Goal: Find specific page/section: Find specific page/section

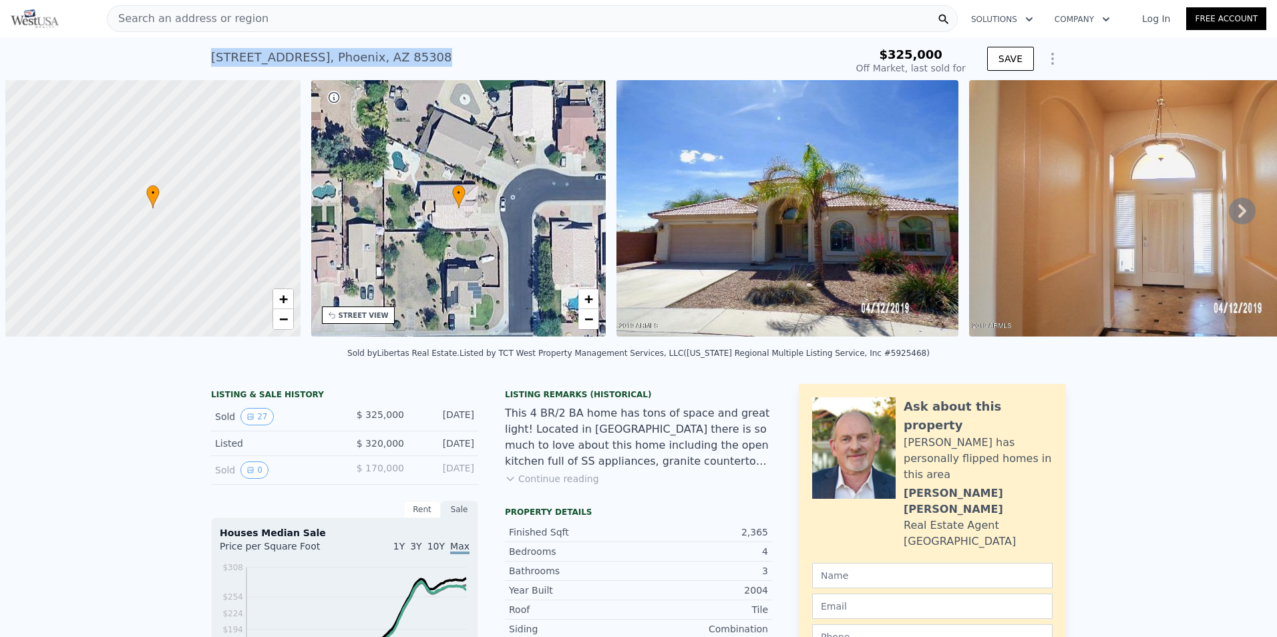
scroll to position [0, 5]
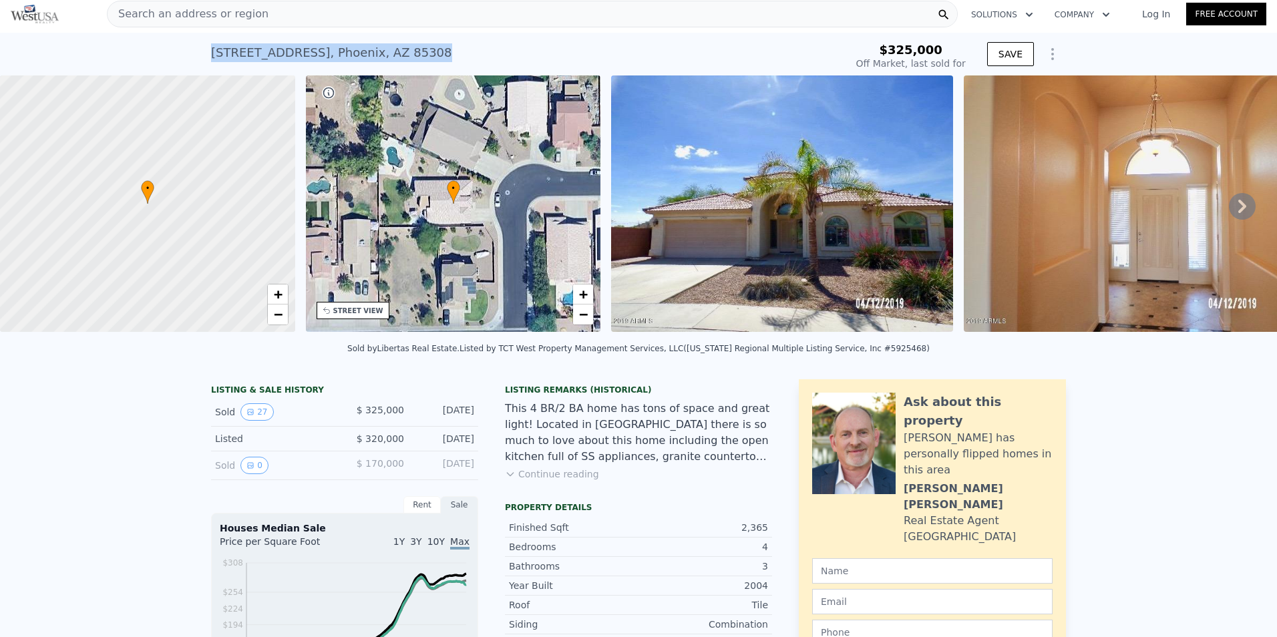
click at [254, 11] on div "Search an address or region" at bounding box center [532, 14] width 851 height 27
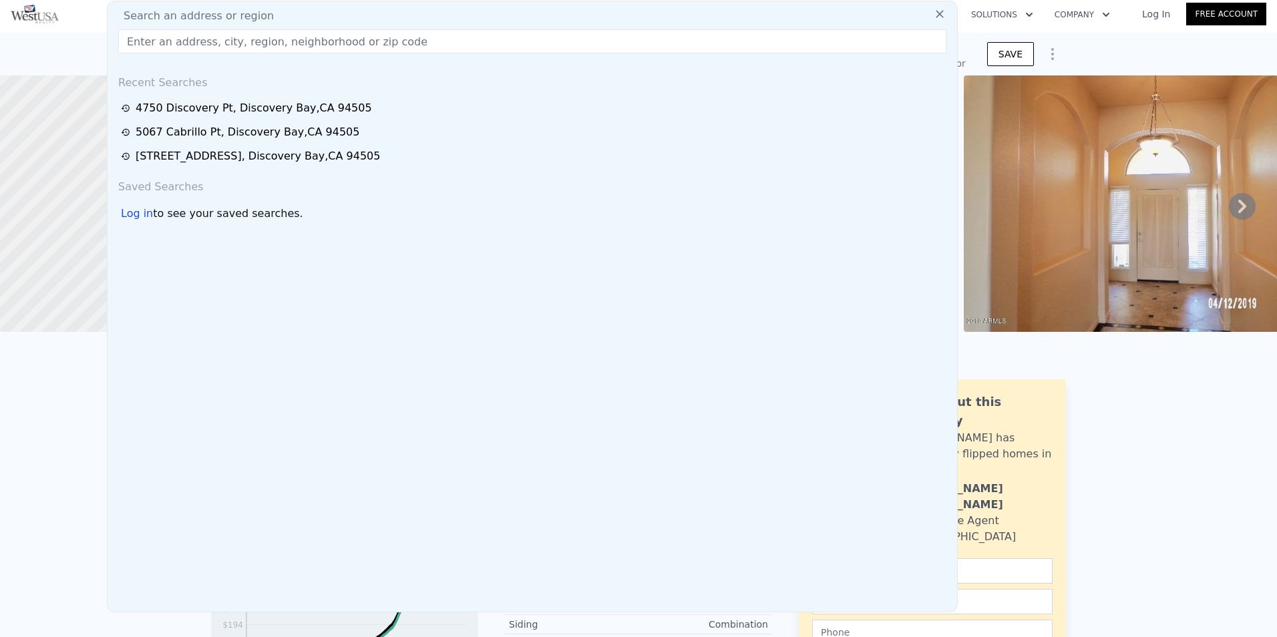
scroll to position [0, 0]
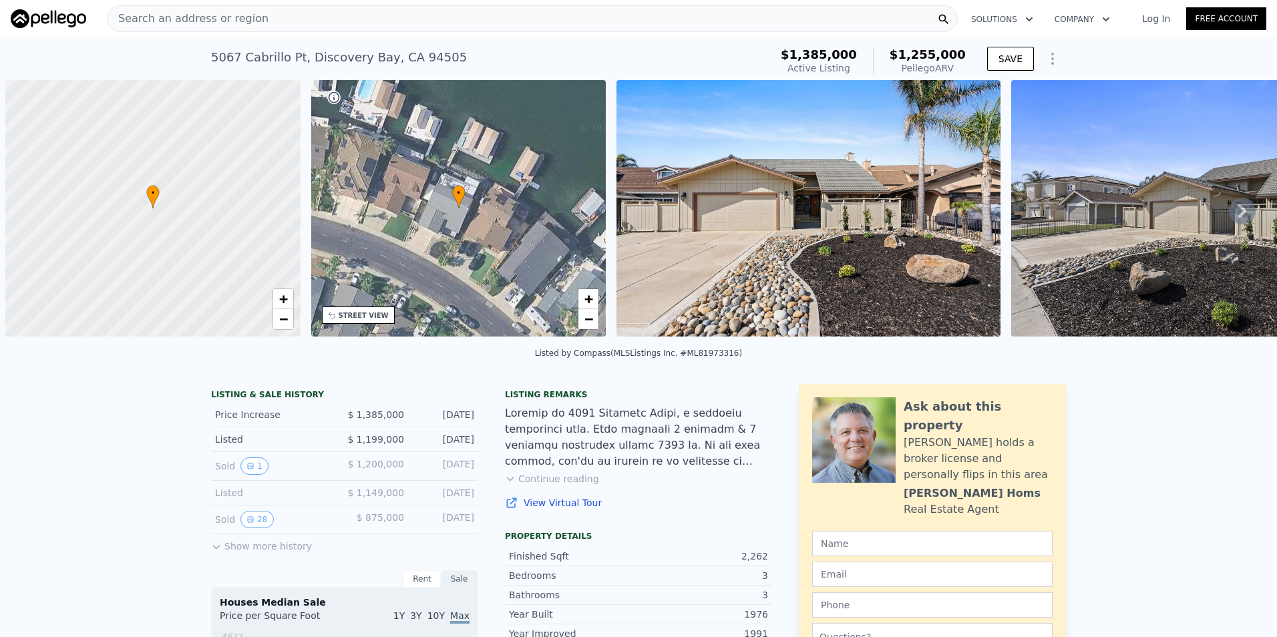
scroll to position [0, 5]
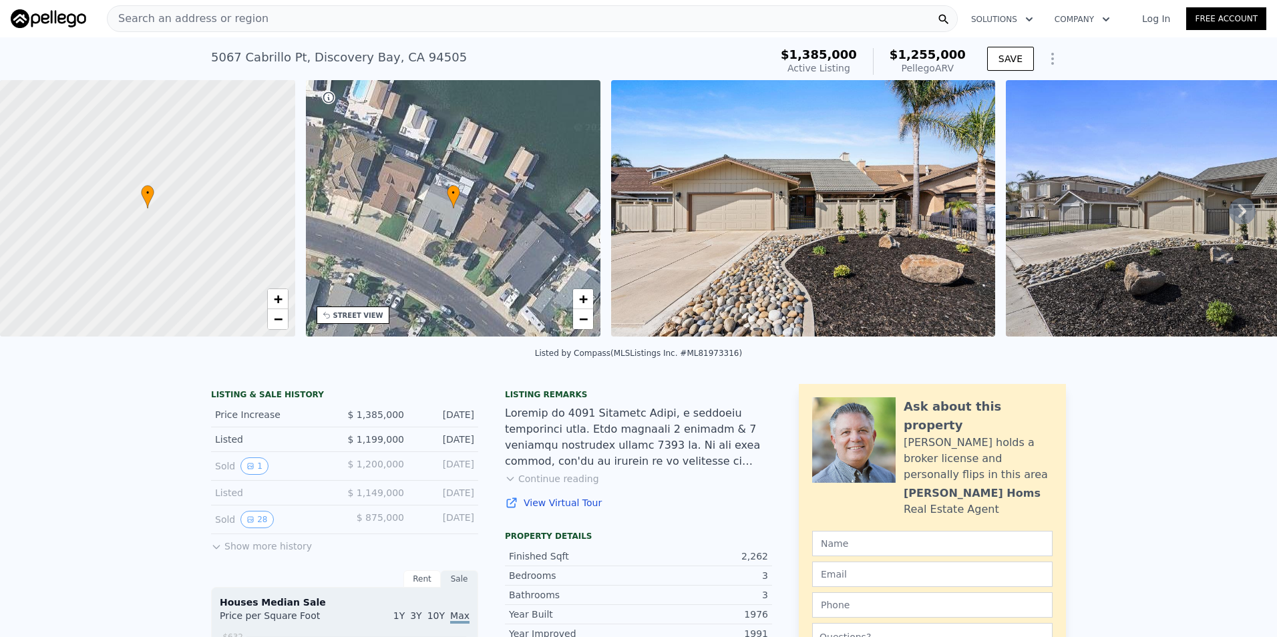
click at [271, 17] on div "Search an address or region" at bounding box center [532, 18] width 851 height 27
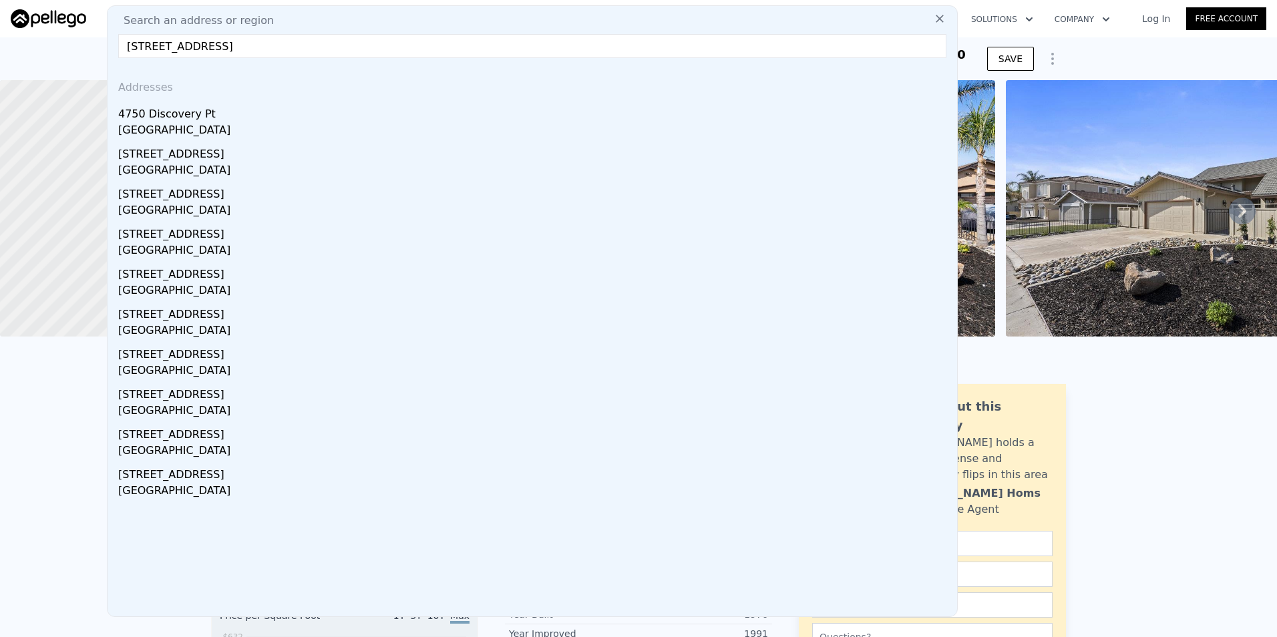
type input "4750 Discovery Point, Discovery Bay, CA 94505"
click at [217, 114] on div "4750 Discovery Pt" at bounding box center [535, 111] width 834 height 21
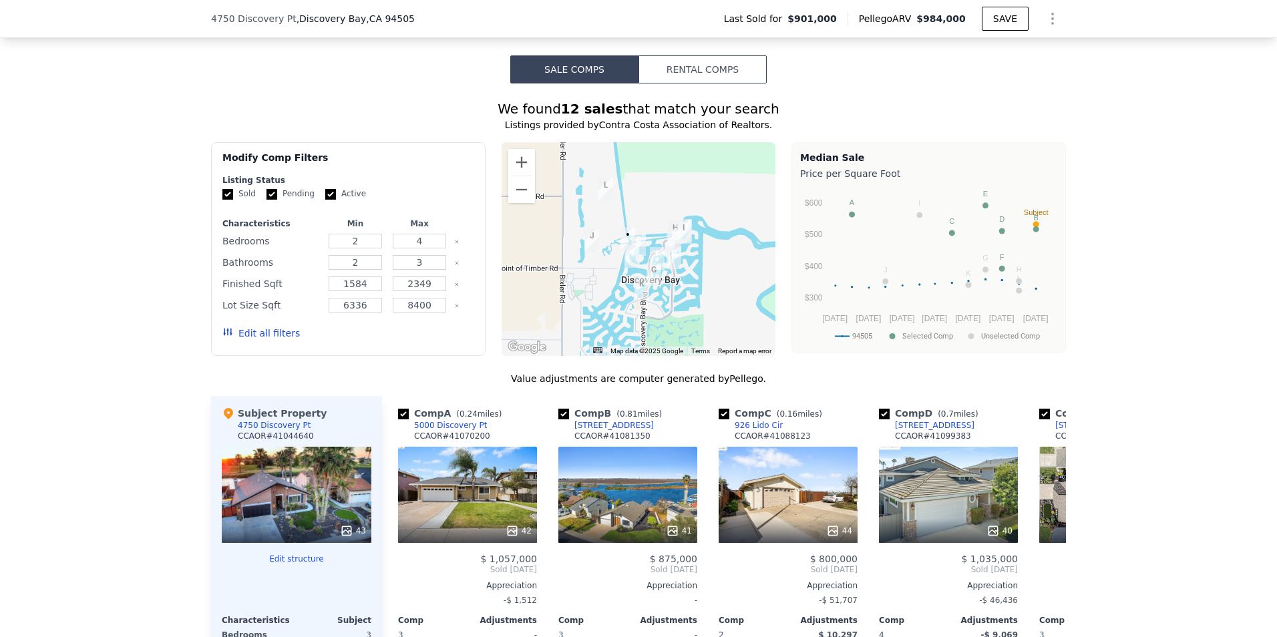
scroll to position [1198, 0]
